Goal: Check status: Check status

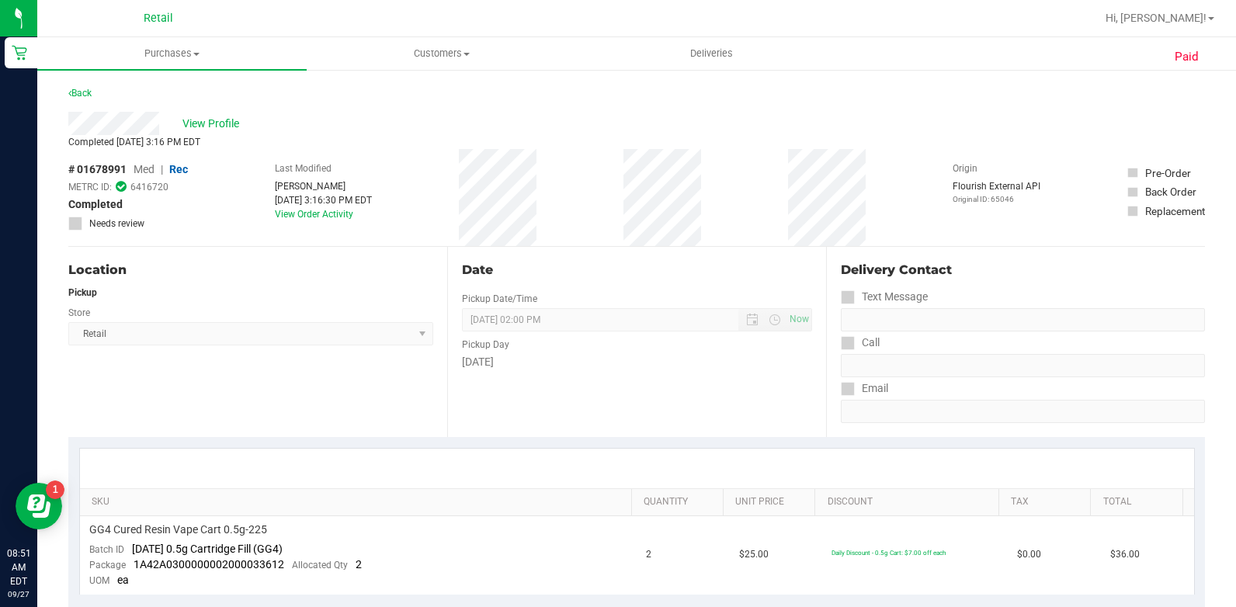
drag, startPoint x: 138, startPoint y: 47, endPoint x: 151, endPoint y: 69, distance: 25.0
click at [138, 47] on span "Purchases" at bounding box center [171, 54] width 269 height 14
click at [169, 137] on li "All purchases" at bounding box center [171, 131] width 269 height 19
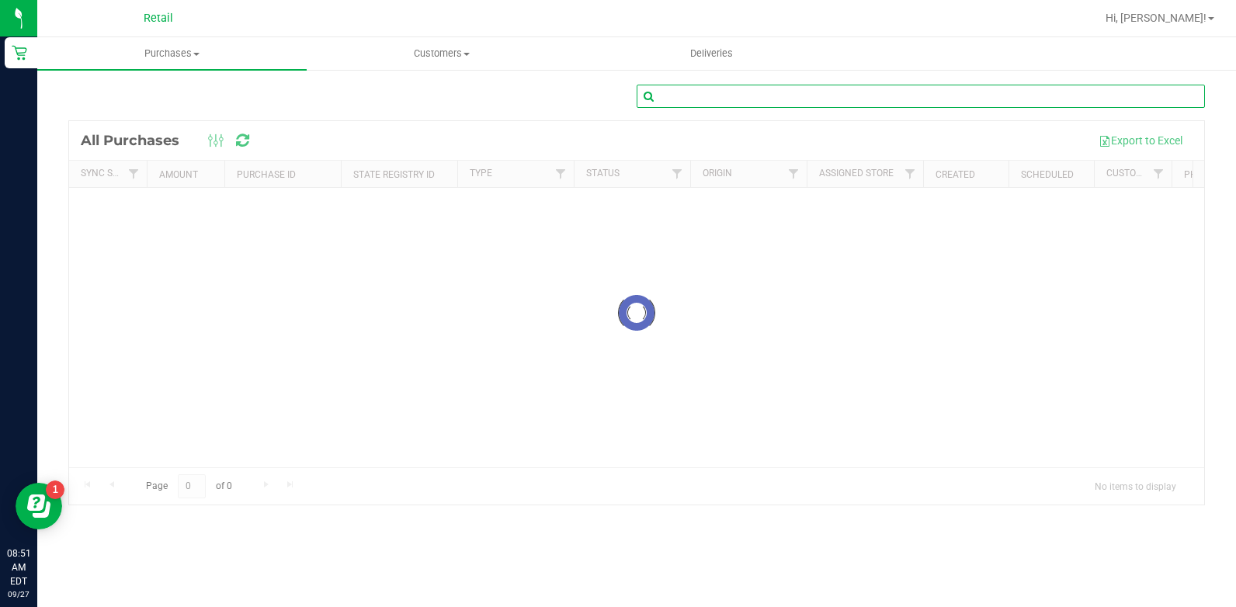
click at [870, 101] on input "text" at bounding box center [920, 96] width 568 height 23
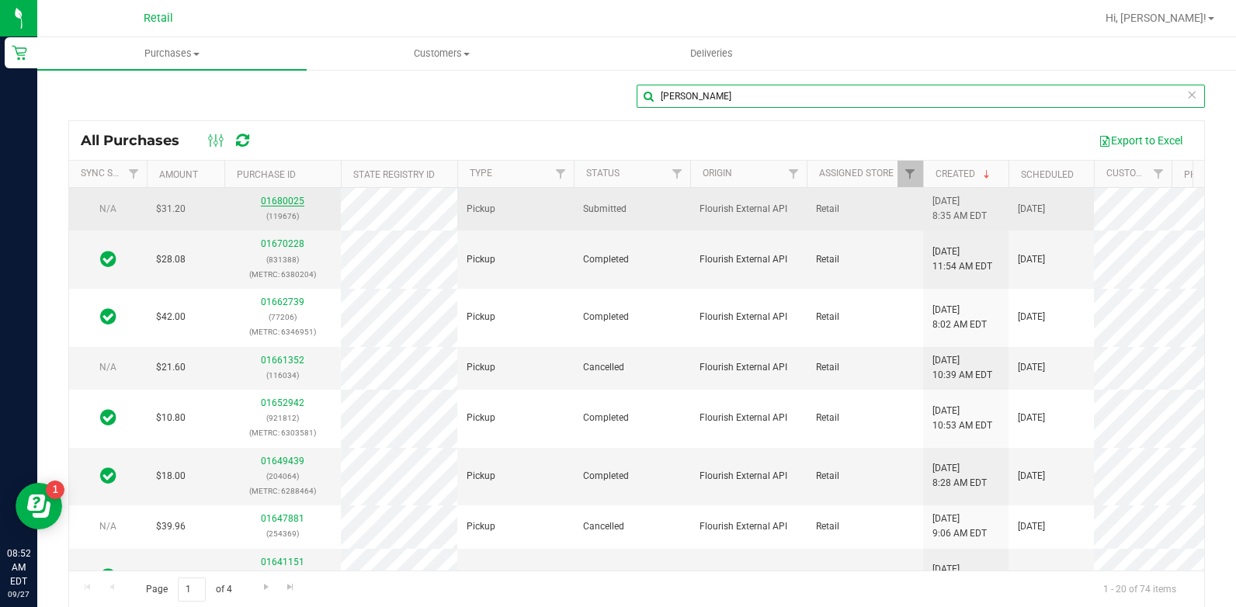
type input "[PERSON_NAME]"
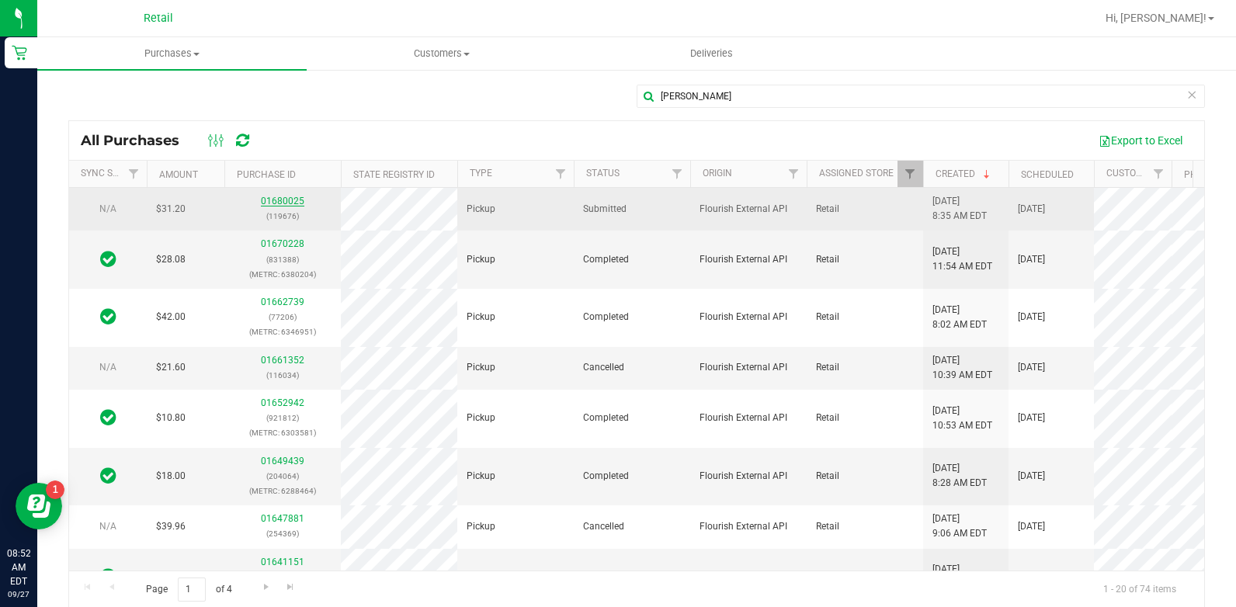
click at [276, 197] on link "01680025" at bounding box center [282, 201] width 43 height 11
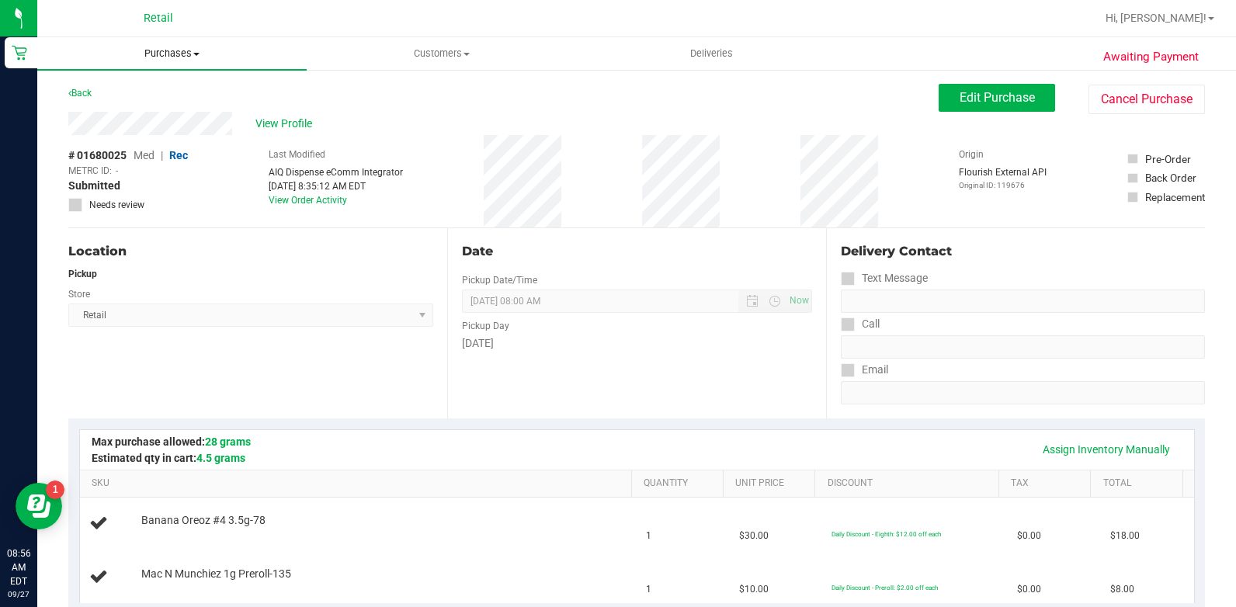
click at [207, 54] on span "Purchases" at bounding box center [171, 54] width 269 height 14
click at [171, 134] on li "All purchases" at bounding box center [171, 131] width 269 height 19
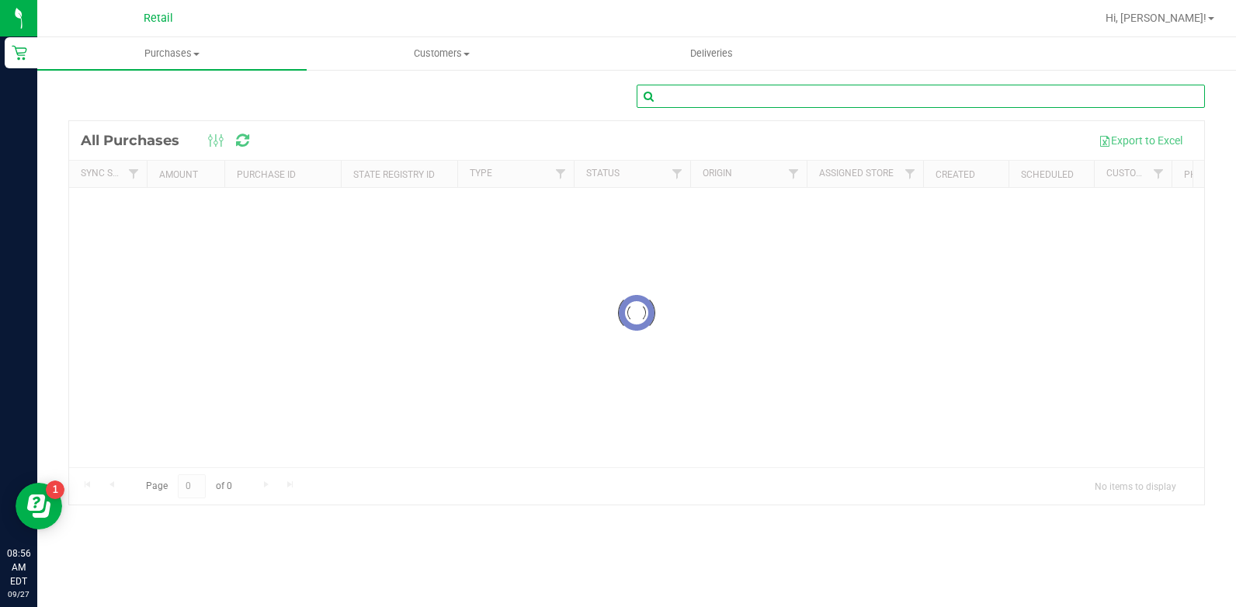
click at [971, 103] on input "text" at bounding box center [920, 96] width 568 height 23
type input "alcan"
